Goal: Task Accomplishment & Management: Complete application form

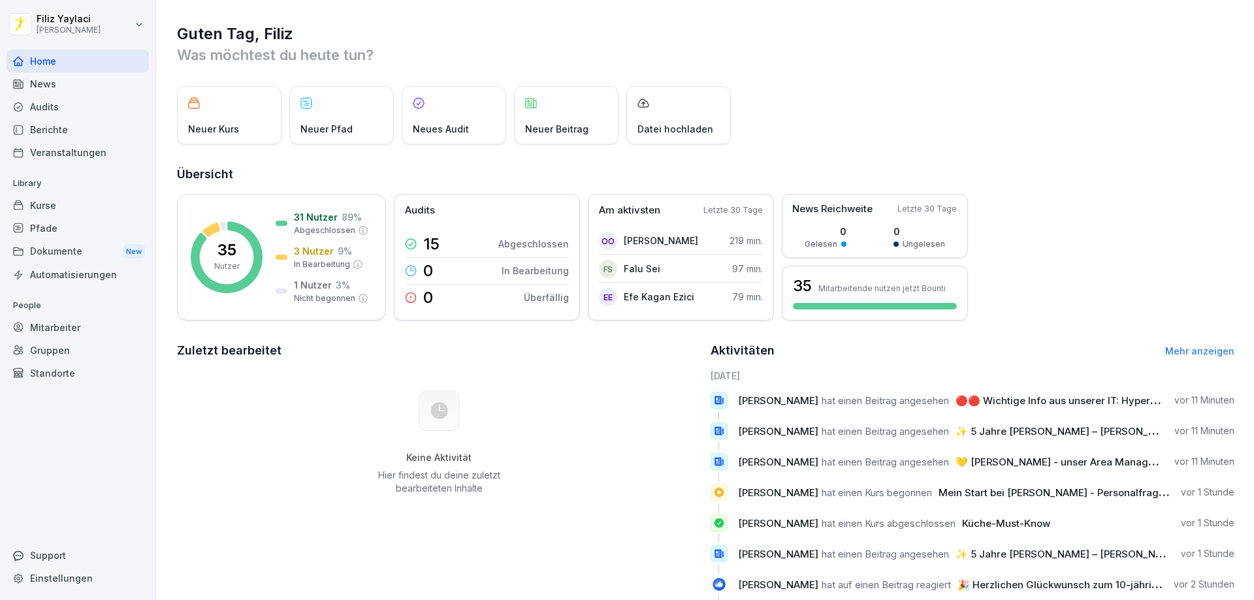
click at [86, 334] on div "Mitarbeiter" at bounding box center [78, 327] width 142 height 23
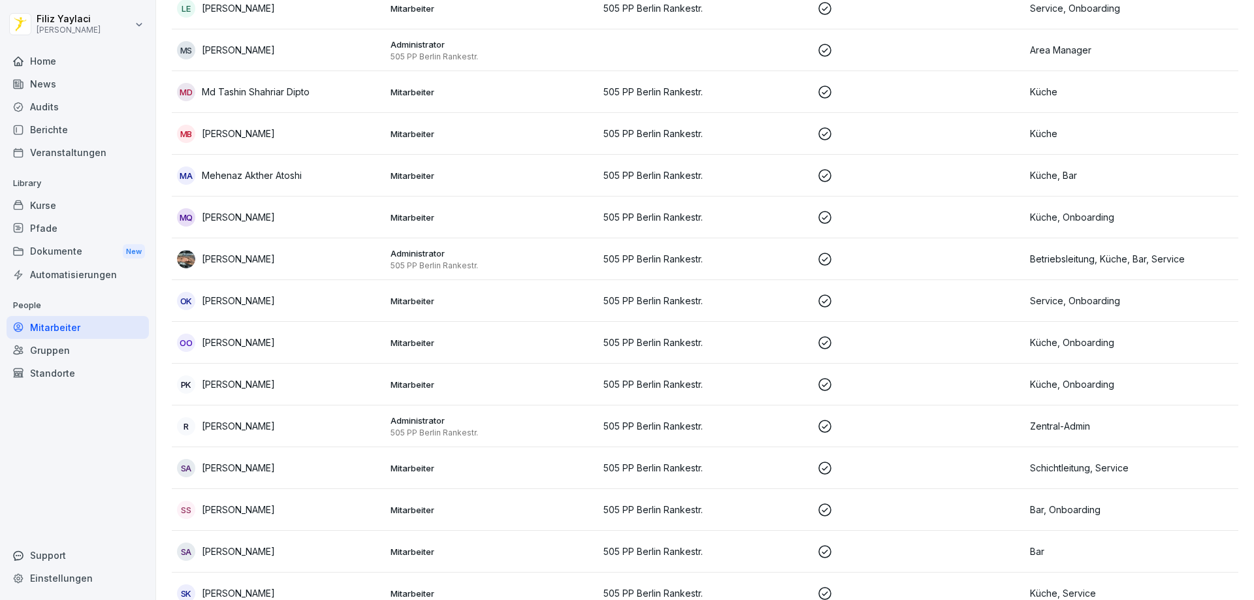
scroll to position [979, 0]
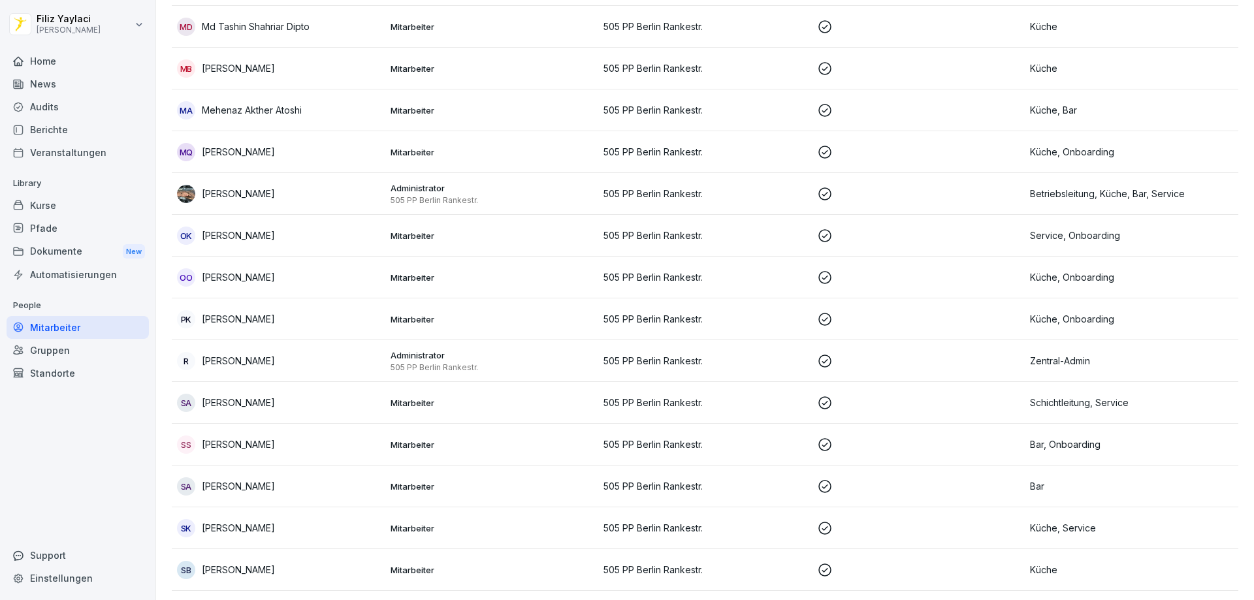
click at [429, 277] on p "Mitarbeiter" at bounding box center [491, 278] width 203 height 12
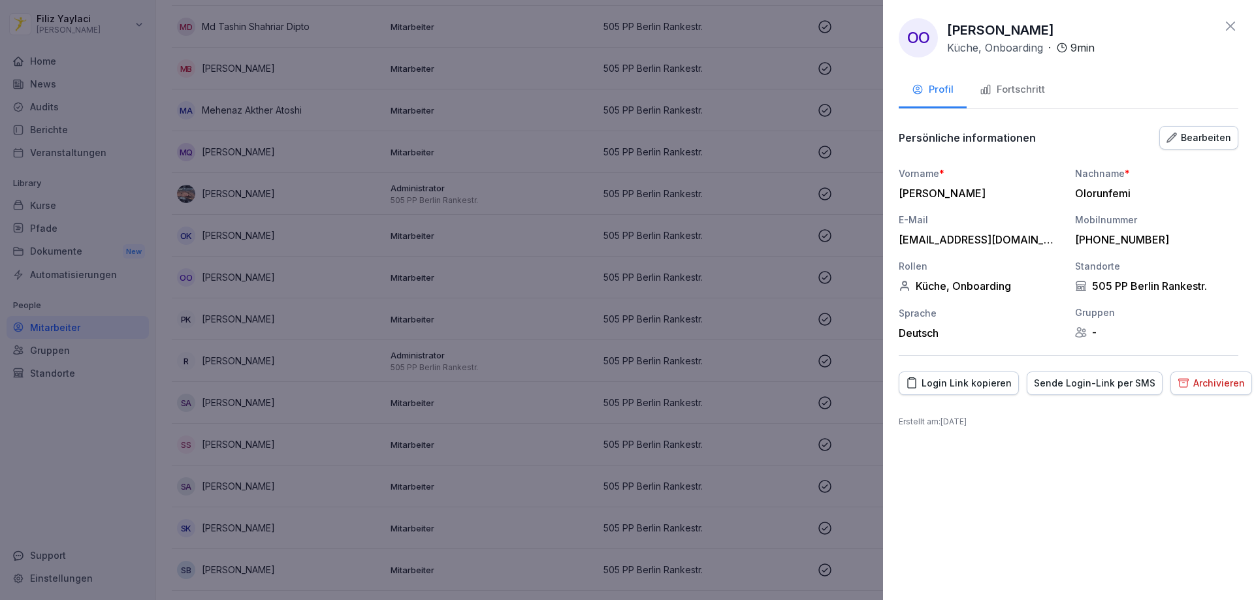
click at [1019, 93] on div "Fortschritt" at bounding box center [1011, 89] width 65 height 15
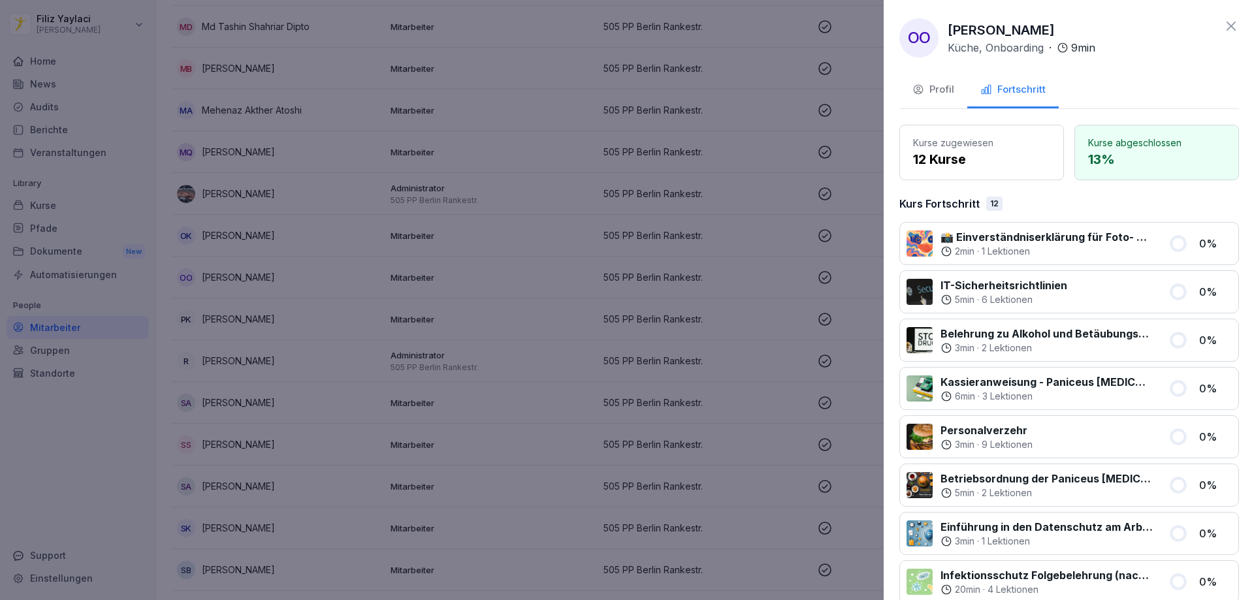
drag, startPoint x: 513, startPoint y: 319, endPoint x: 552, endPoint y: 323, distance: 38.7
click at [516, 319] on div at bounding box center [627, 300] width 1254 height 600
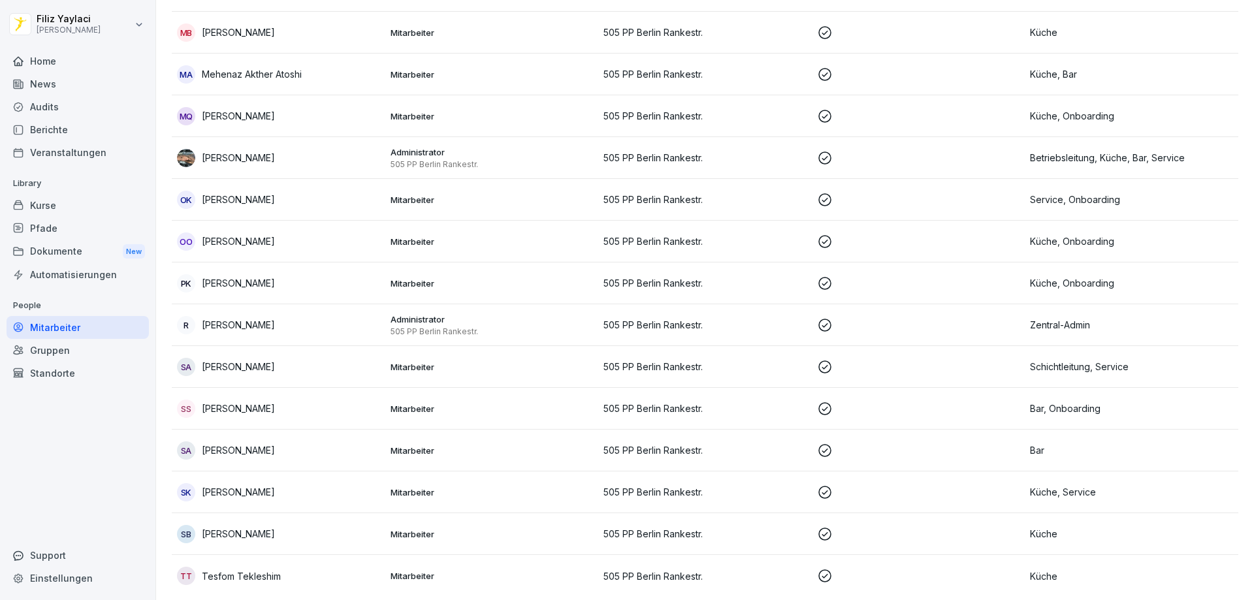
scroll to position [1032, 0]
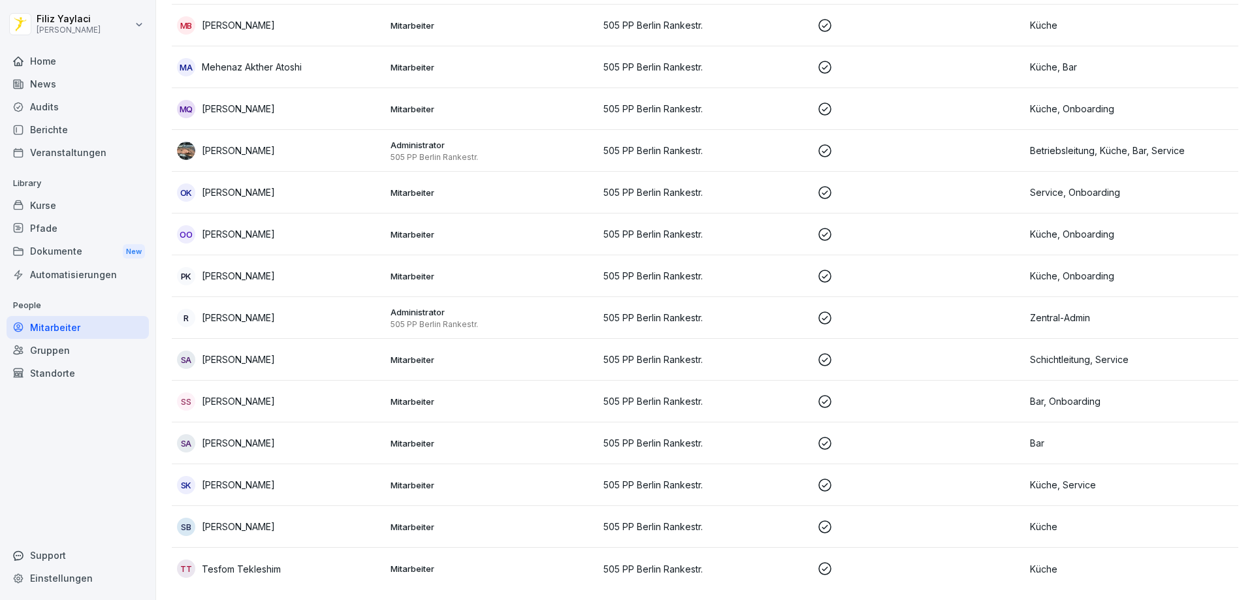
click at [413, 270] on p "Mitarbeiter" at bounding box center [491, 276] width 203 height 12
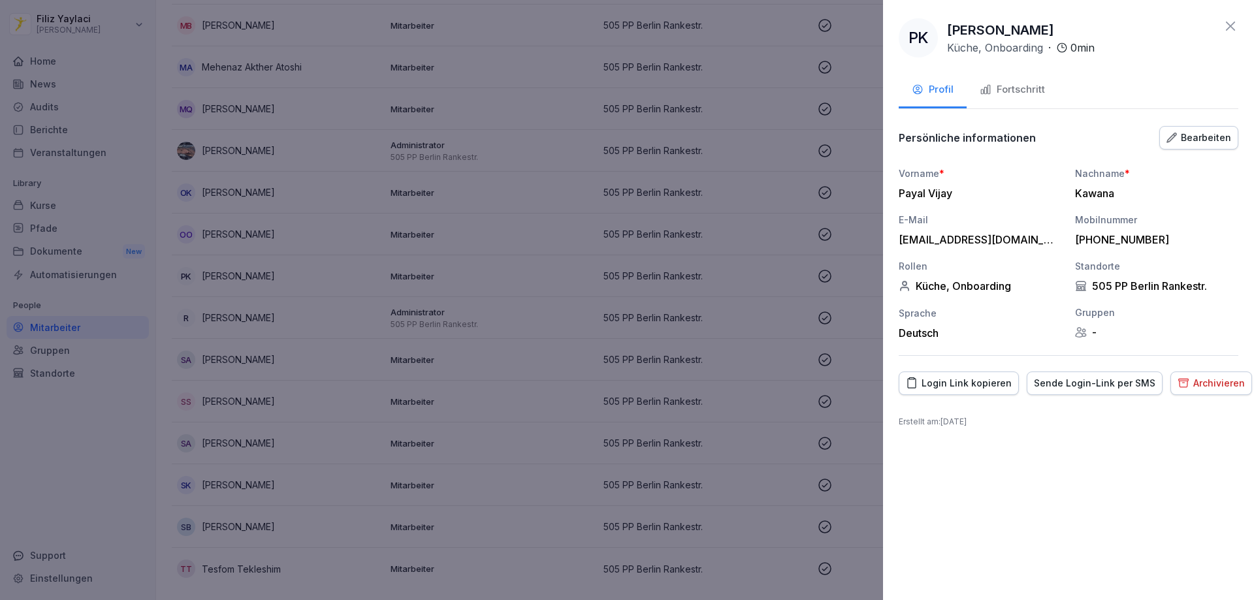
click at [1025, 86] on div "Fortschritt" at bounding box center [1011, 89] width 65 height 15
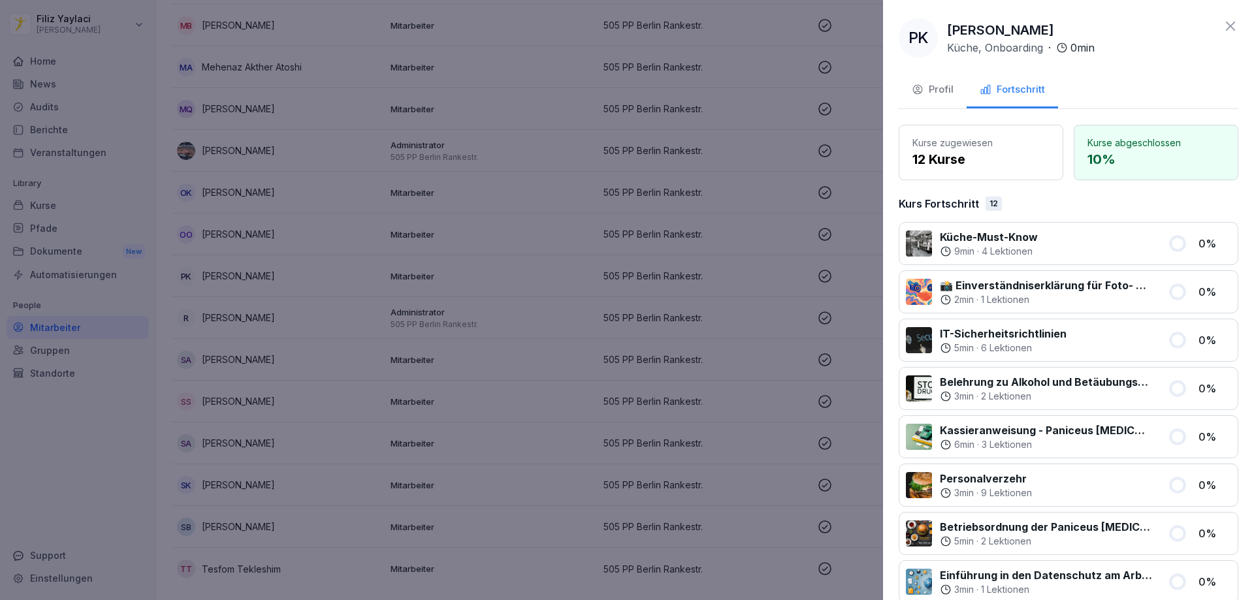
click at [503, 290] on div at bounding box center [627, 300] width 1254 height 600
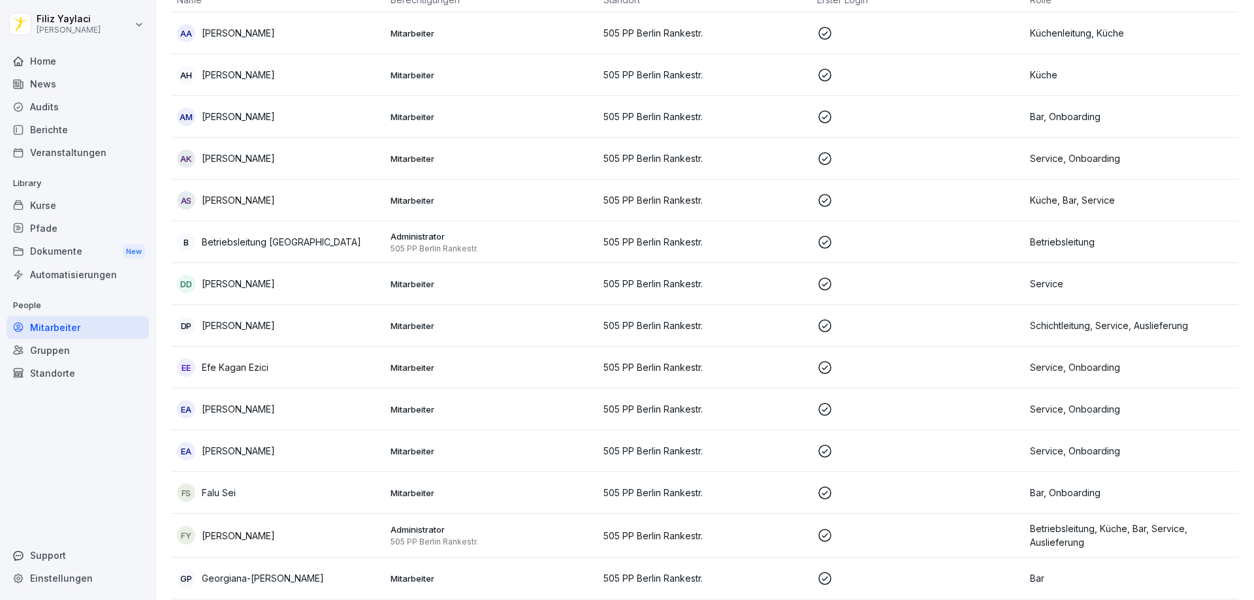
scroll to position [0, 0]
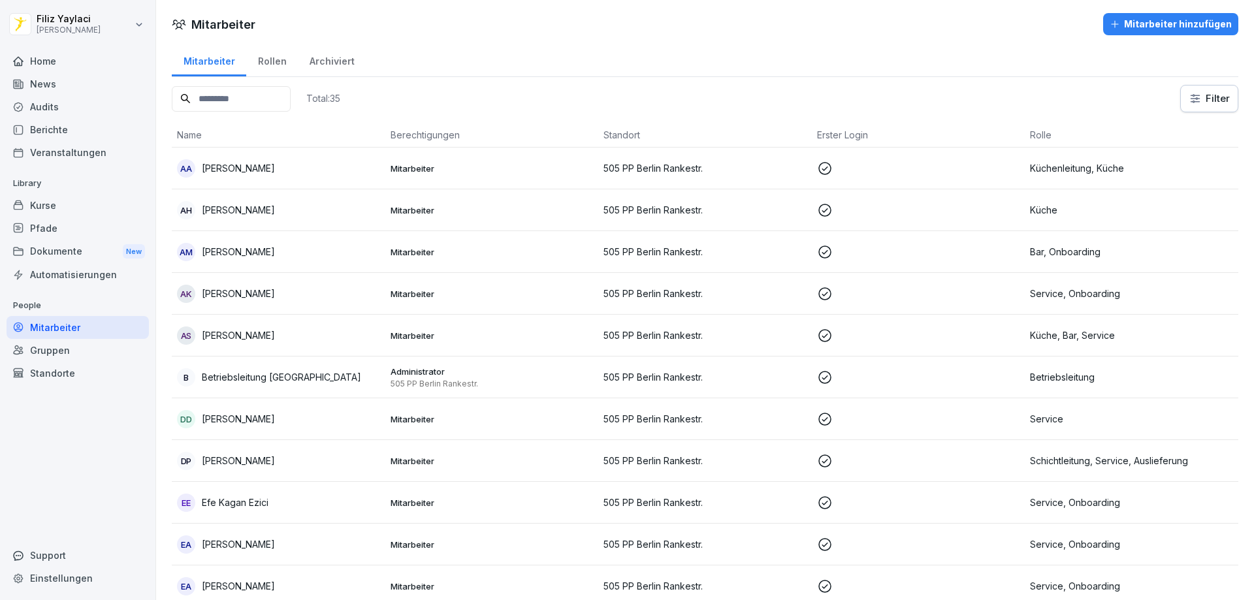
click at [1149, 16] on button "Mitarbeiter hinzufügen" at bounding box center [1170, 24] width 135 height 22
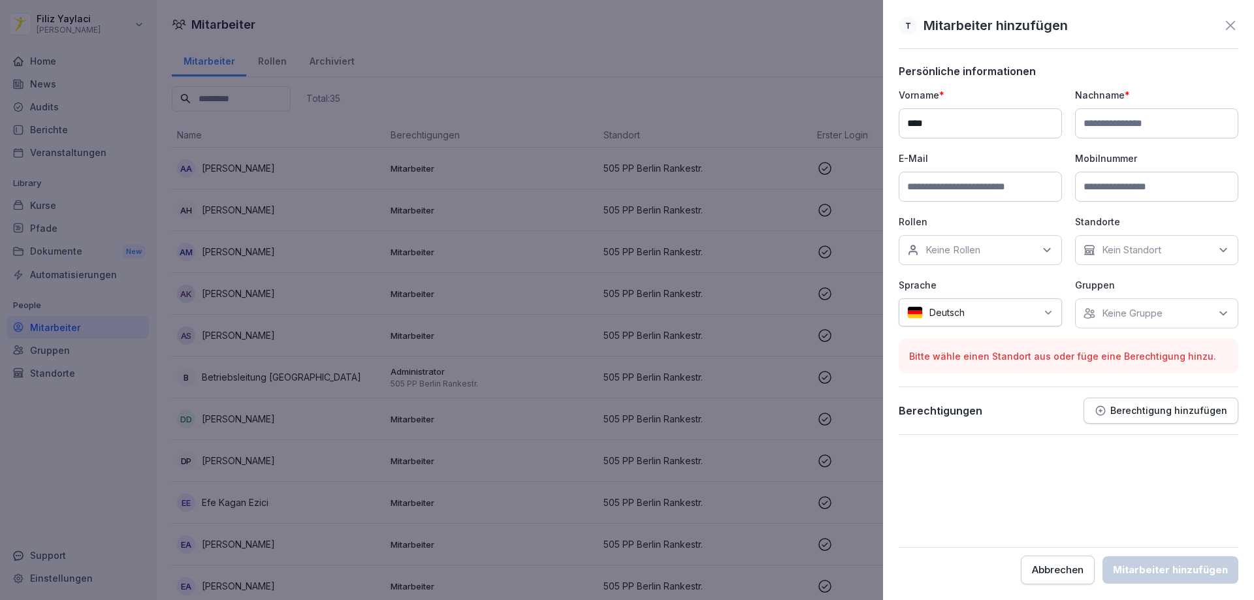
type input "****"
click at [1155, 119] on input at bounding box center [1156, 123] width 163 height 30
type input "******"
click at [1001, 178] on input at bounding box center [980, 187] width 163 height 30
type input "**********"
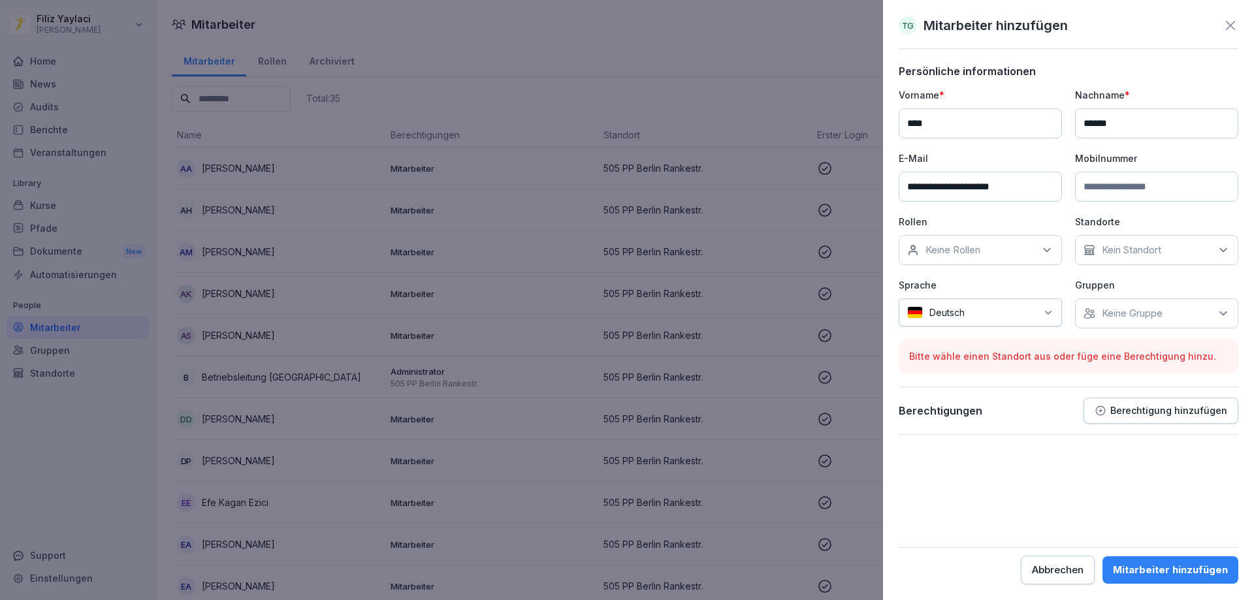
click at [1131, 187] on input at bounding box center [1156, 187] width 163 height 30
type input "*"
type input "**********"
click at [995, 252] on div "Keine Rollen" at bounding box center [980, 250] width 163 height 30
click at [914, 313] on button "Küche" at bounding box center [914, 310] width 12 height 12
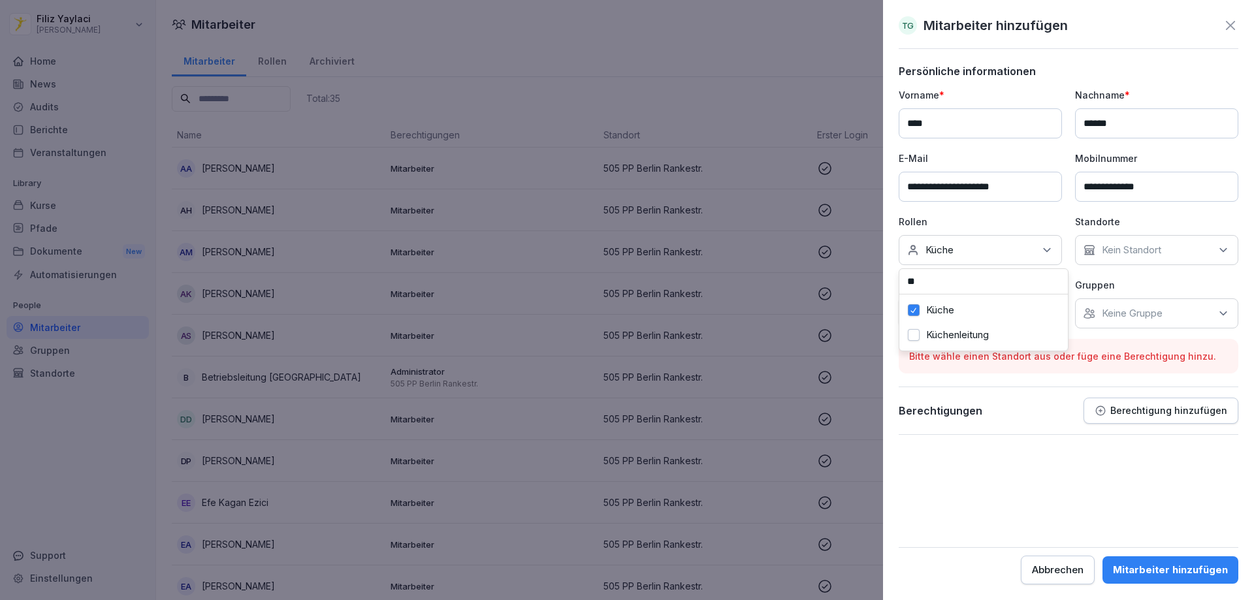
type input "*"
click at [915, 383] on button "Onboarding" at bounding box center [914, 385] width 12 height 12
click at [1188, 251] on div "Kein Standort" at bounding box center [1156, 250] width 163 height 30
click at [1091, 309] on button "505 PP Berlin Rankestr." at bounding box center [1090, 310] width 12 height 12
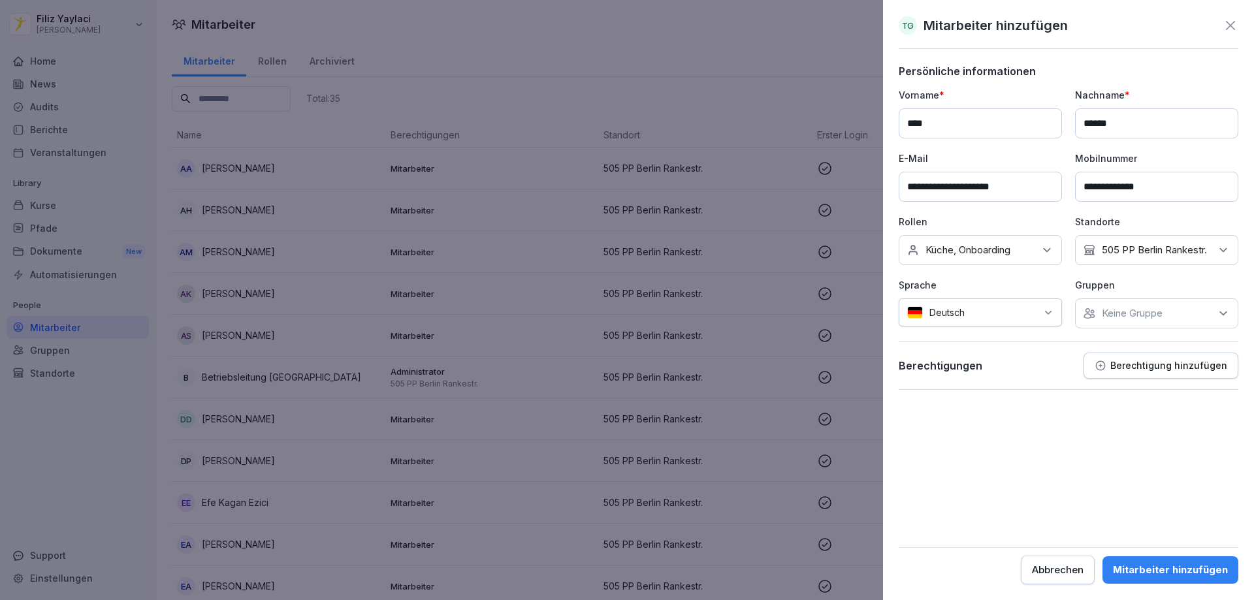
click at [1050, 466] on form "**********" at bounding box center [1069, 325] width 340 height 520
click at [1158, 569] on div "Mitarbeiter hinzufügen" at bounding box center [1170, 570] width 115 height 14
